Goal: Task Accomplishment & Management: Complete application form

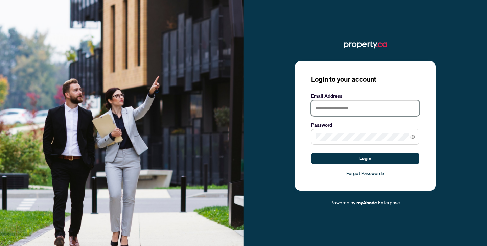
click at [383, 112] on input "text" at bounding box center [365, 108] width 108 height 16
type input "**********"
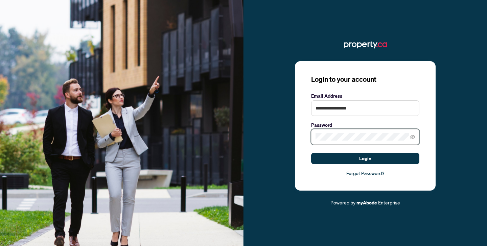
click at [311, 153] on button "Login" at bounding box center [365, 159] width 108 height 12
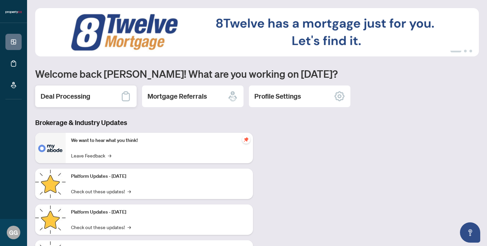
click at [118, 97] on div "Deal Processing" at bounding box center [86, 97] width 102 height 22
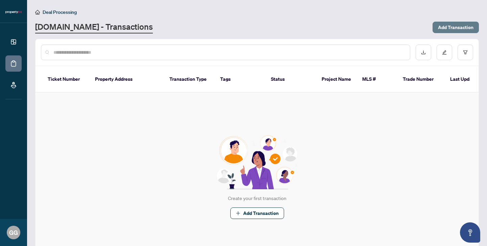
click at [453, 31] on span "Add Transaction" at bounding box center [456, 27] width 36 height 11
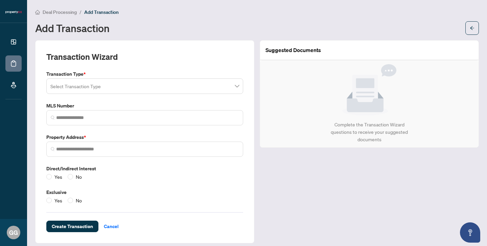
click at [209, 89] on input "search" at bounding box center [141, 87] width 183 height 15
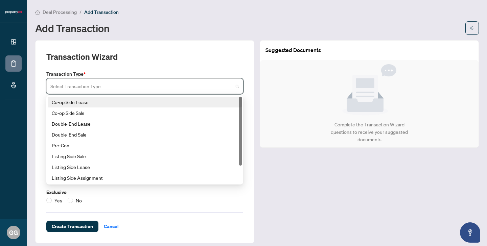
click at [142, 102] on div "Co-op Side Lease" at bounding box center [145, 101] width 186 height 7
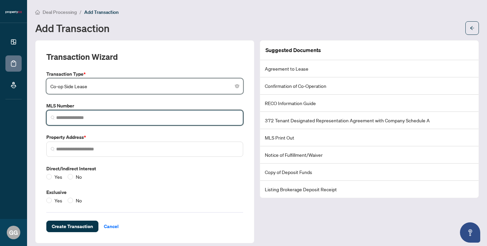
click at [127, 115] on input "search" at bounding box center [147, 117] width 183 height 7
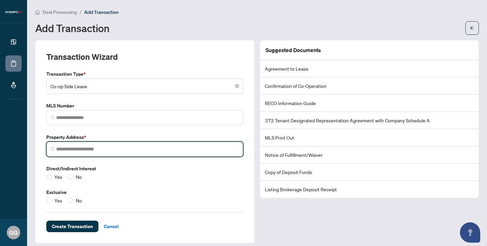
click at [83, 146] on input "search" at bounding box center [147, 149] width 183 height 7
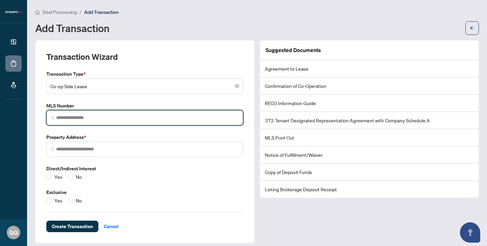
click at [78, 115] on input "search" at bounding box center [147, 117] width 183 height 7
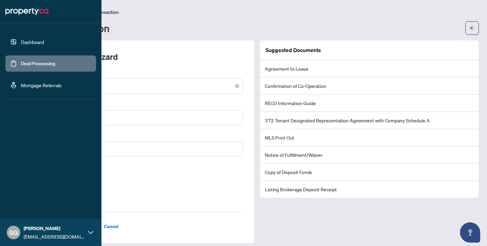
click at [24, 41] on link "Dashboard" at bounding box center [32, 42] width 23 height 6
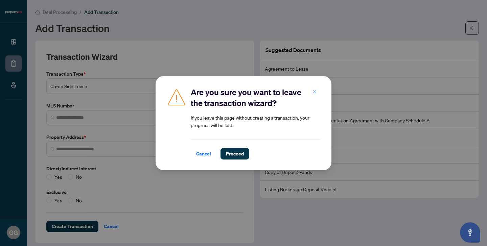
click at [311, 92] on button "button" at bounding box center [315, 92] width 14 height 12
